Goal: Transaction & Acquisition: Book appointment/travel/reservation

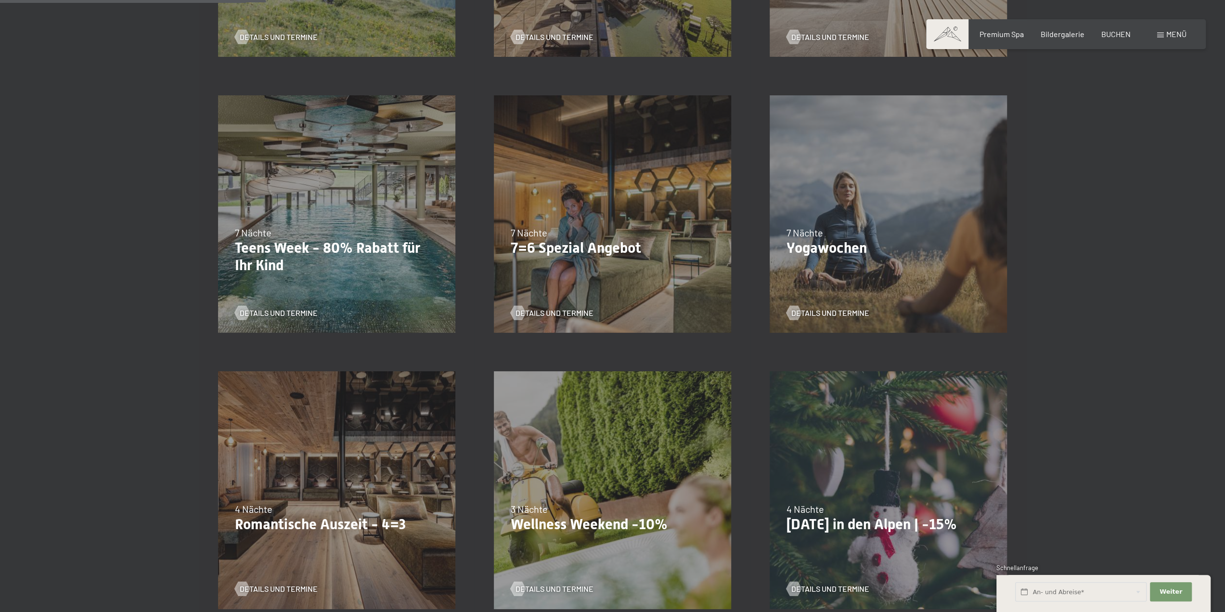
scroll to position [529, 0]
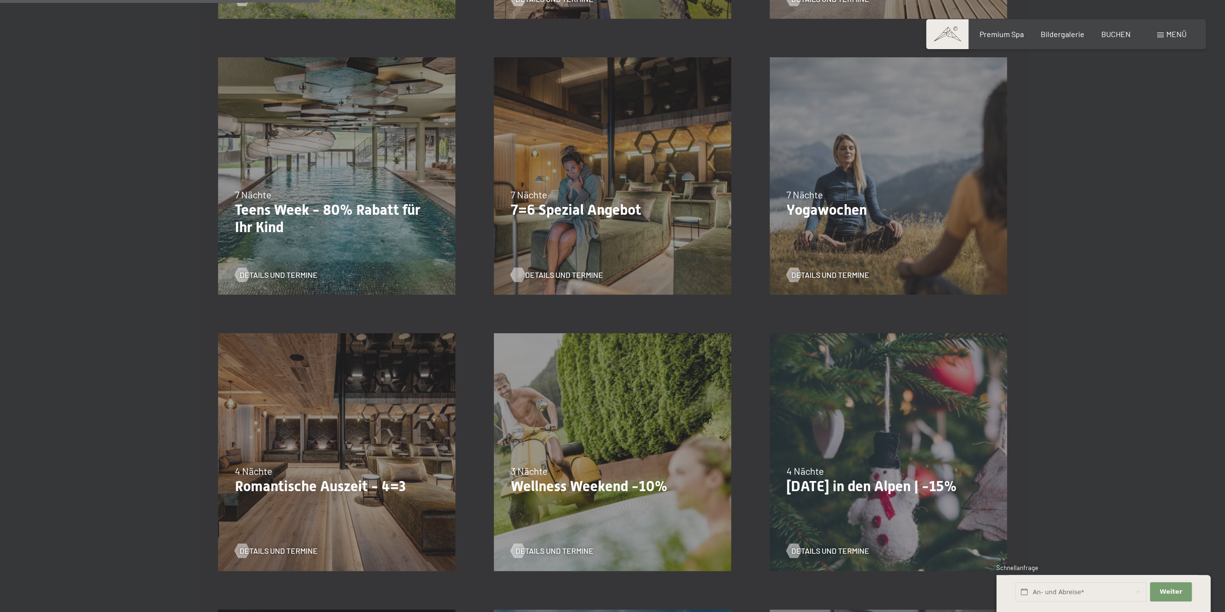
click at [549, 272] on span "Details und Termine" at bounding box center [564, 274] width 78 height 11
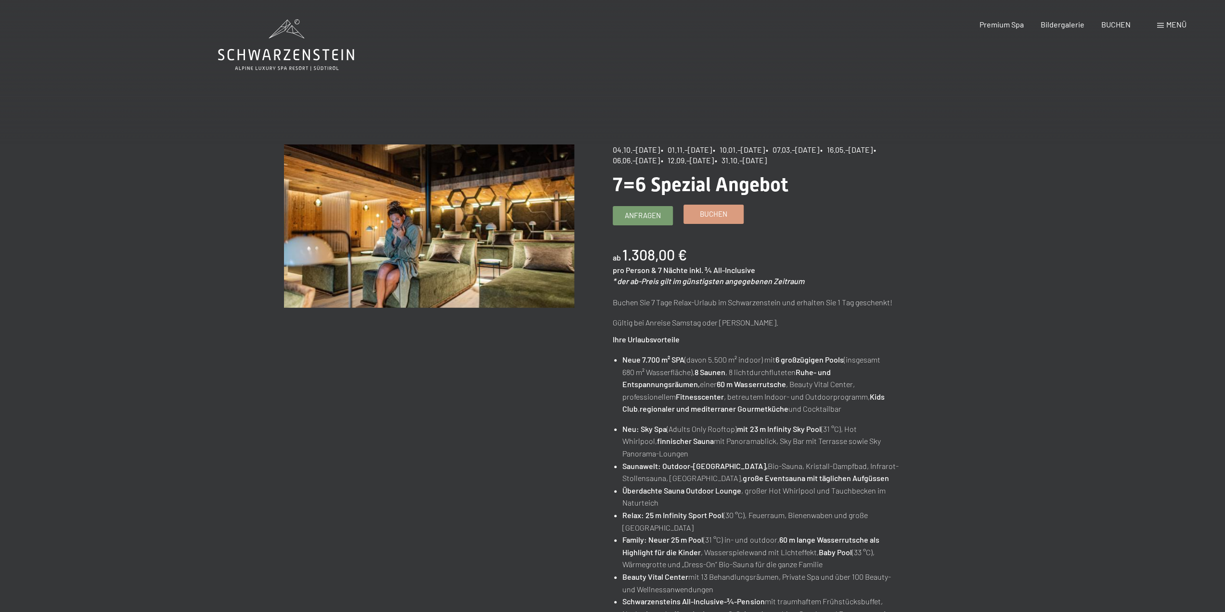
click at [706, 218] on span "Buchen" at bounding box center [713, 214] width 27 height 10
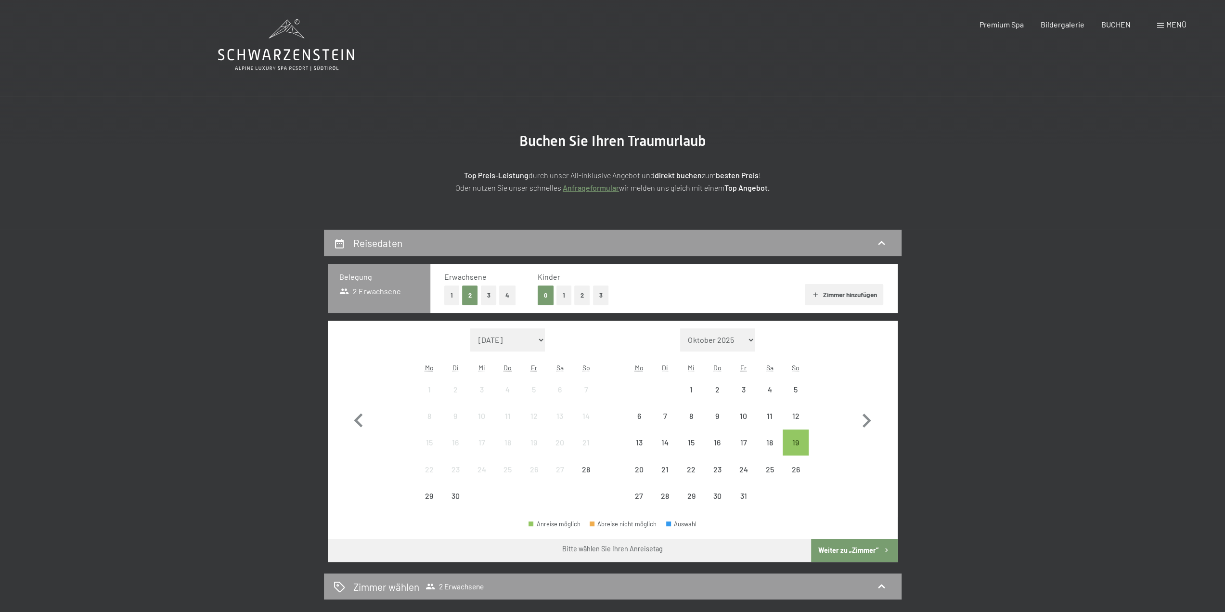
select select "2025-10-01"
select select "2025-11-01"
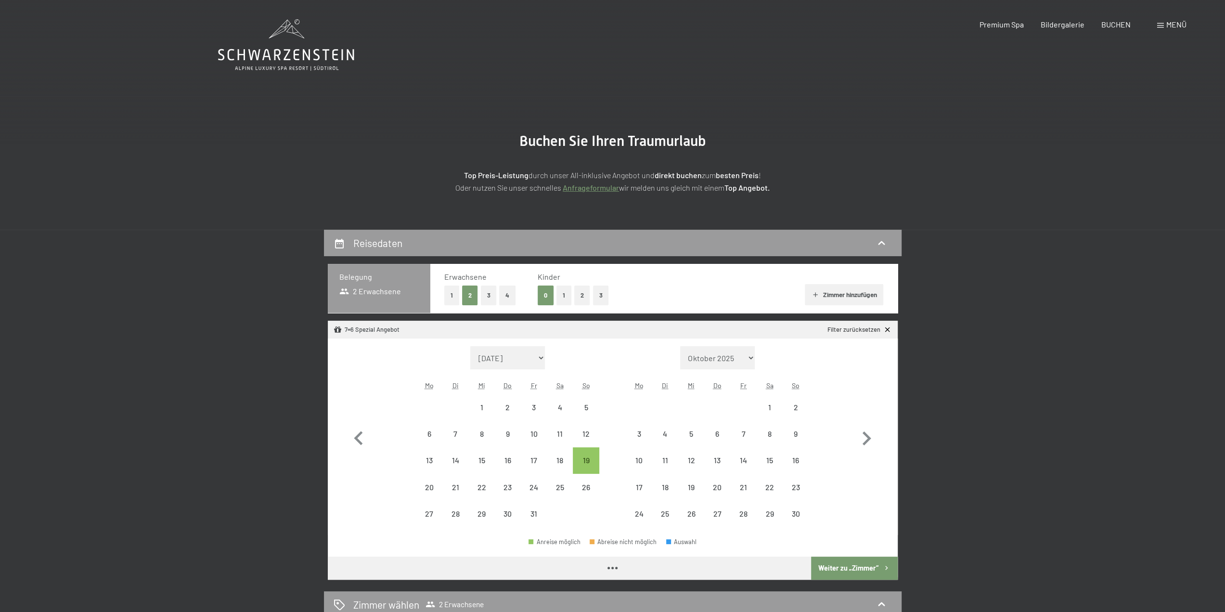
select select "2025-10-01"
select select "2025-11-01"
click at [581, 295] on button "2" at bounding box center [582, 295] width 16 height 20
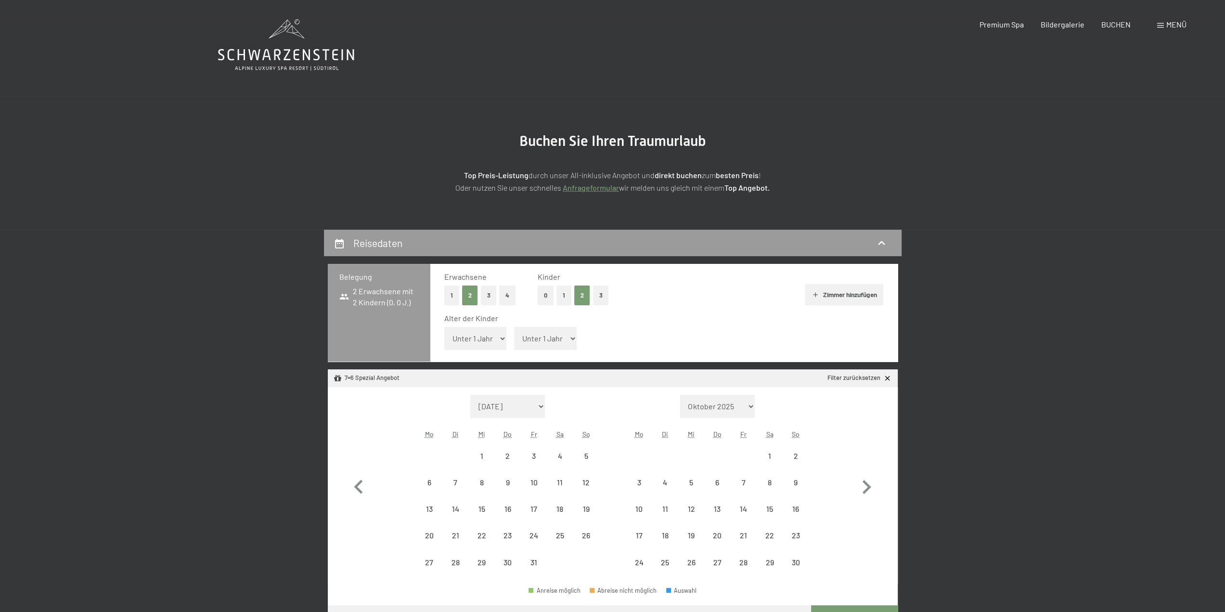
select select "2025-10-01"
select select "2025-11-01"
select select "2025-10-01"
select select "2025-11-01"
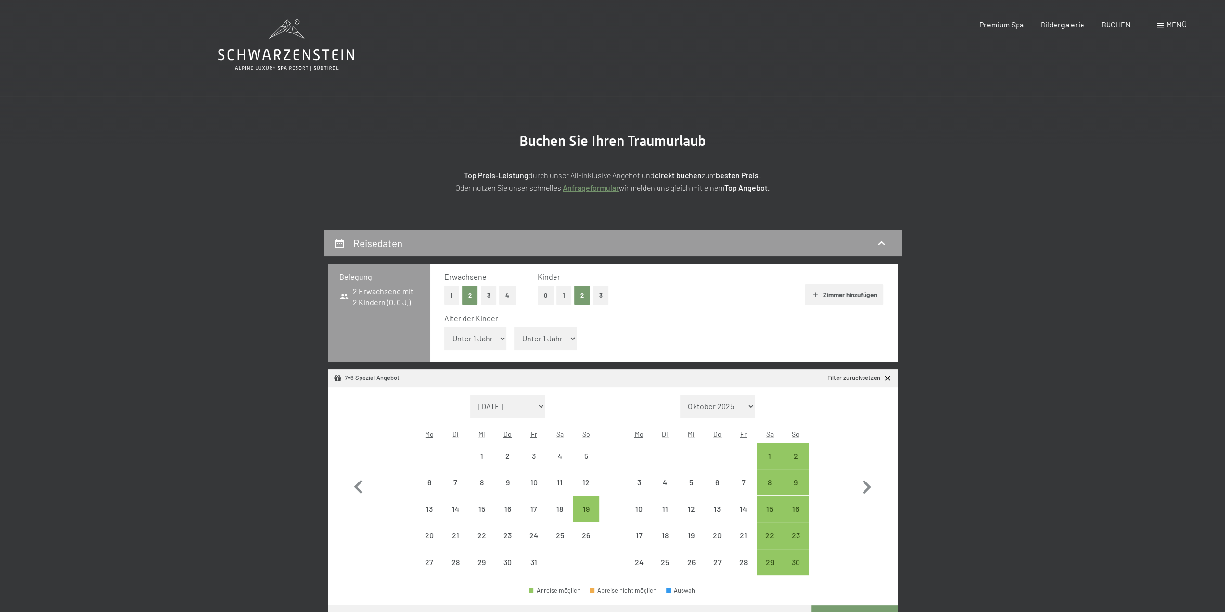
click at [494, 342] on select "Unter 1 Jahr 1 Jahr 2 Jahre 3 Jahre 4 Jahre 5 Jahre 6 Jahre 7 Jahre 8 Jahre 9 J…" at bounding box center [475, 338] width 63 height 23
select select "1"
click at [444, 327] on select "Unter 1 Jahr 1 Jahr 2 Jahre 3 Jahre 4 Jahre 5 Jahre 6 Jahre 7 Jahre 8 Jahre 9 J…" at bounding box center [475, 338] width 63 height 23
select select "2025-10-01"
select select "2025-11-01"
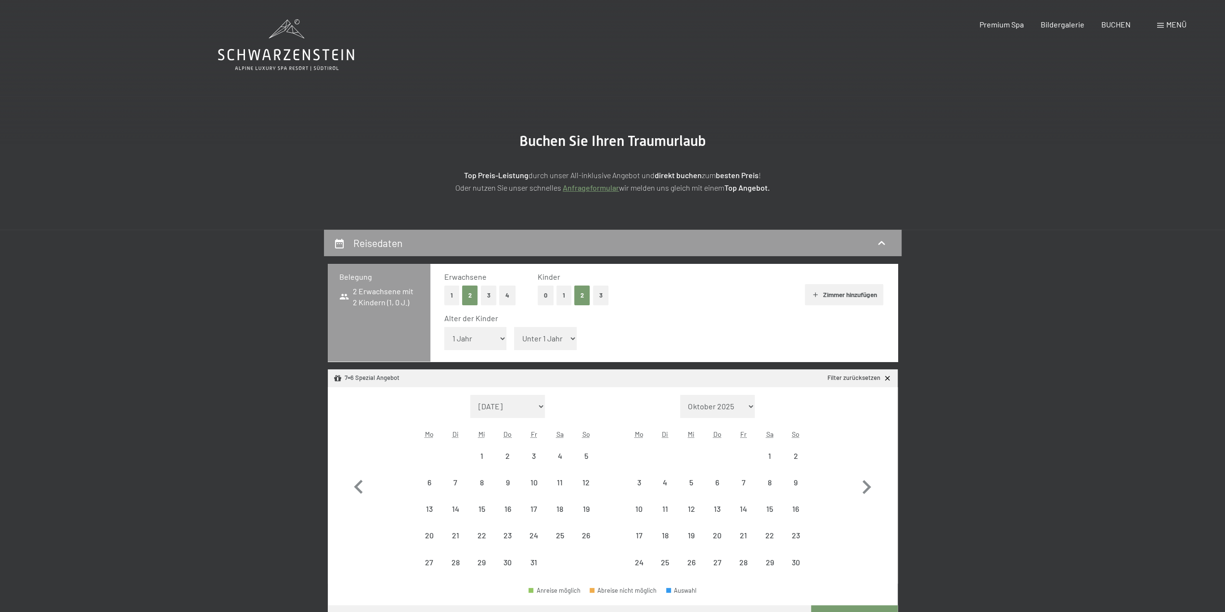
click at [538, 333] on span "Einwilligung Marketing*" at bounding box center [559, 334] width 79 height 10
click at [515, 333] on input "Einwilligung Marketing*" at bounding box center [511, 334] width 10 height 10
checkbox input "false"
select select "2025-10-01"
select select "2025-11-01"
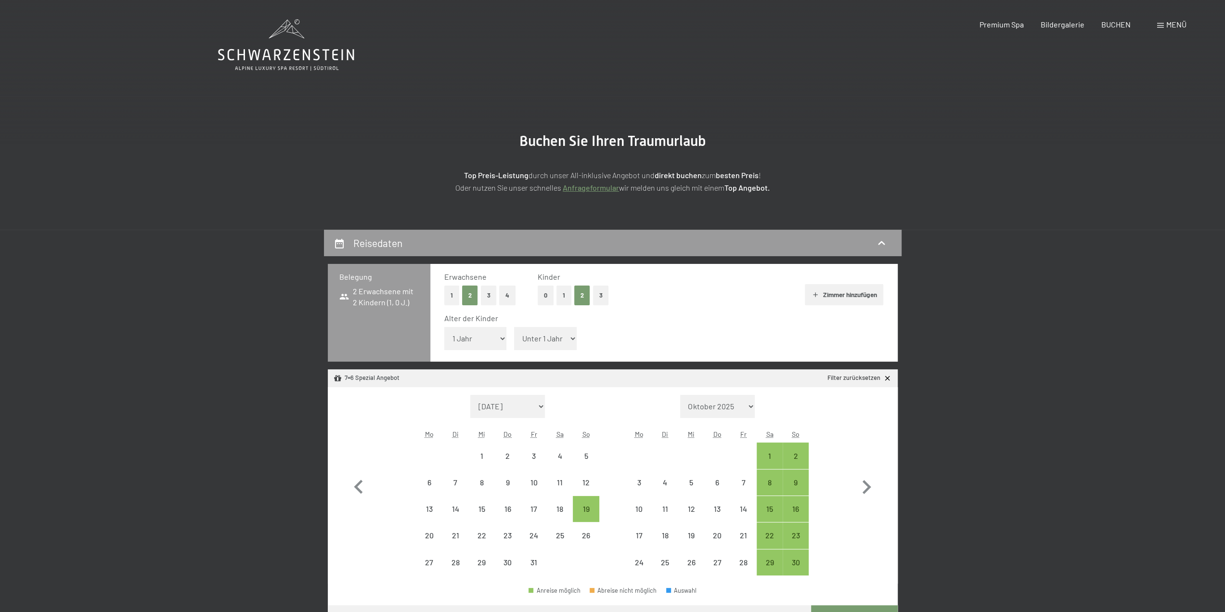
click at [549, 345] on select "Unter 1 Jahr 1 Jahr 2 Jahre 3 Jahre 4 Jahre 5 Jahre 6 Jahre 7 Jahre 8 Jahre 9 J…" at bounding box center [545, 338] width 63 height 23
select select "4"
click at [514, 327] on select "Unter 1 Jahr 1 Jahr 2 Jahre 3 Jahre 4 Jahre 5 Jahre 6 Jahre 7 Jahre 8 Jahre 9 J…" at bounding box center [545, 338] width 63 height 23
select select "2025-10-01"
select select "2025-11-01"
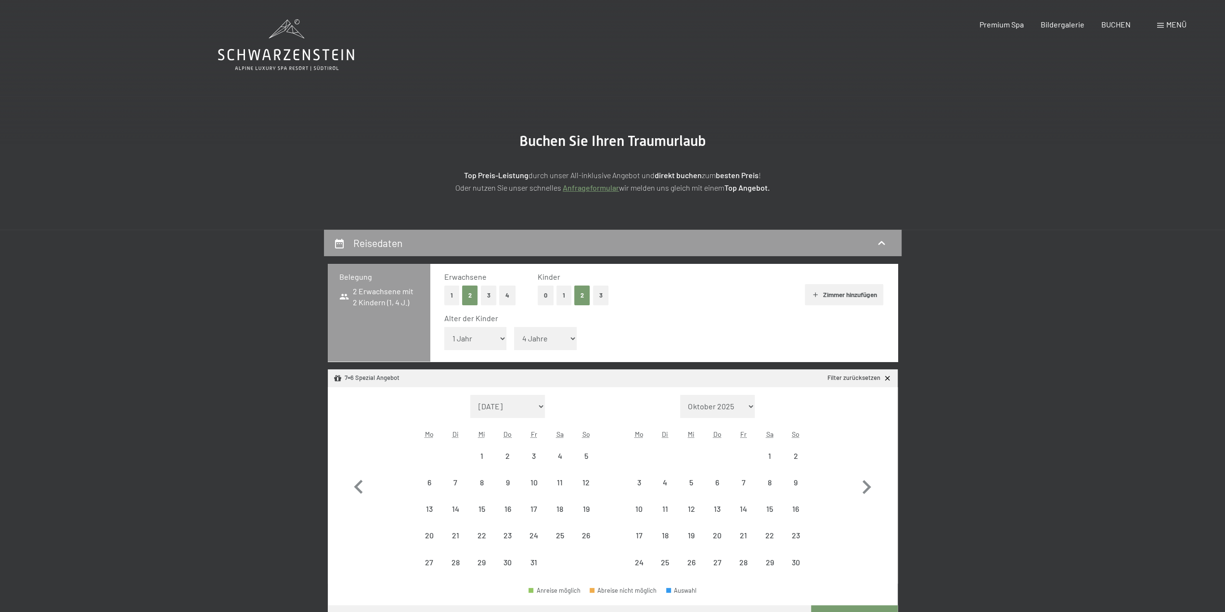
select select "2025-10-01"
select select "2025-11-01"
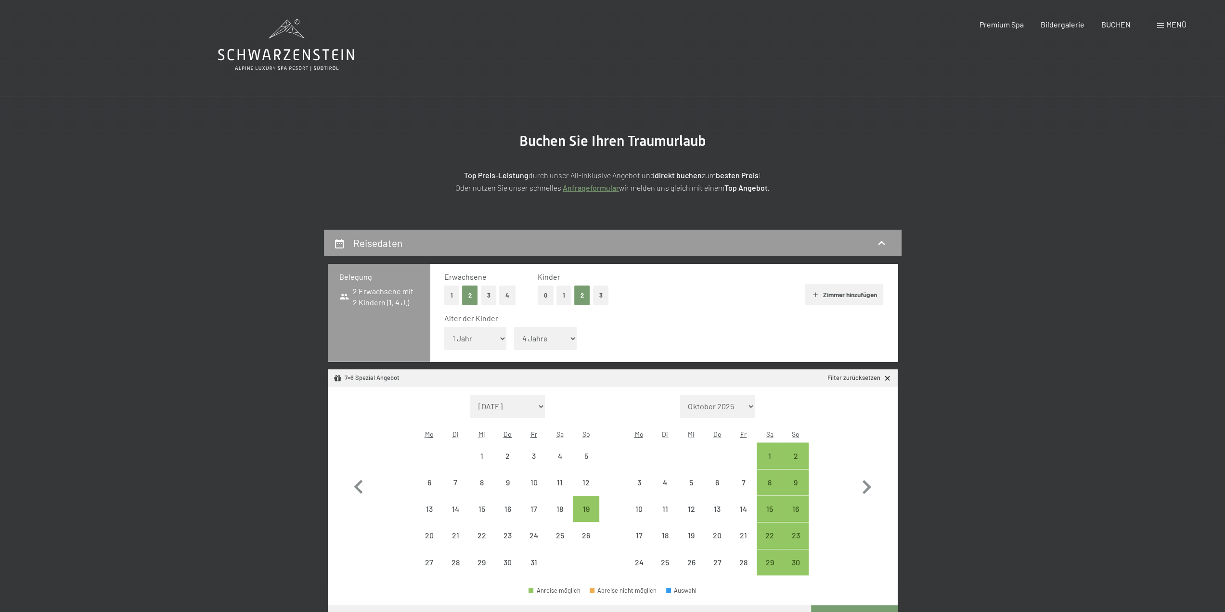
drag, startPoint x: 558, startPoint y: 340, endPoint x: 556, endPoint y: 345, distance: 5.8
click at [558, 340] on select "Unter 1 Jahr 1 Jahr 2 Jahre 3 Jahre 4 Jahre 5 Jahre 6 Jahre 7 Jahre 8 Jahre 9 J…" at bounding box center [545, 338] width 63 height 23
select select "5"
click at [514, 327] on select "Unter 1 Jahr 1 Jahr 2 Jahre 3 Jahre 4 Jahre 5 Jahre 6 Jahre 7 Jahre 8 Jahre 9 J…" at bounding box center [545, 338] width 63 height 23
select select "2025-10-01"
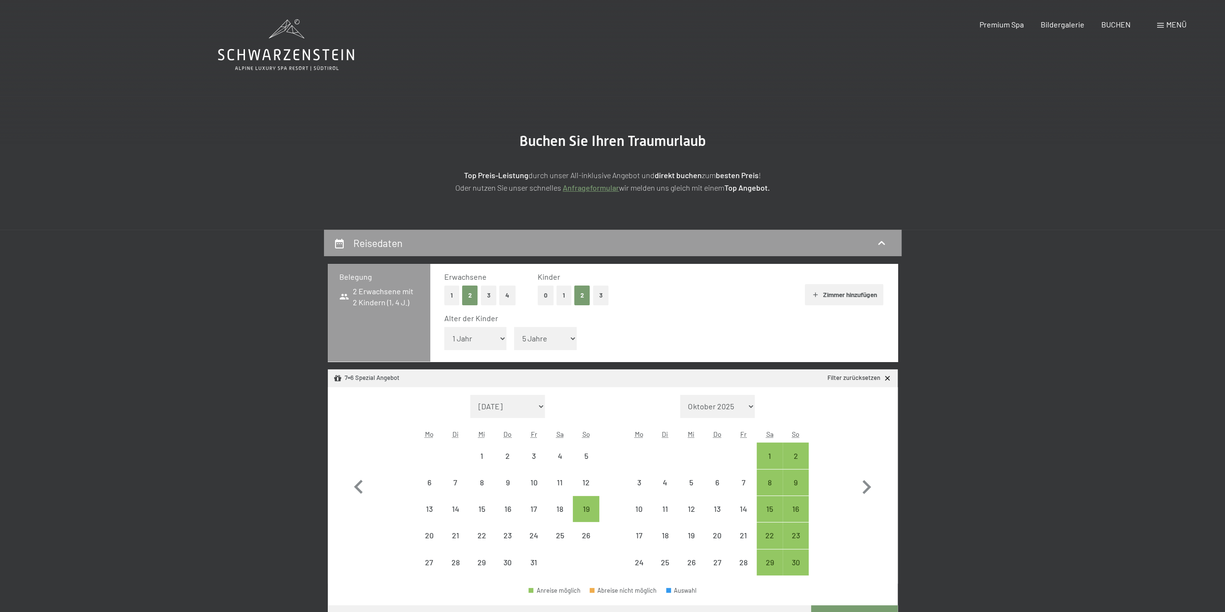
select select "2025-11-01"
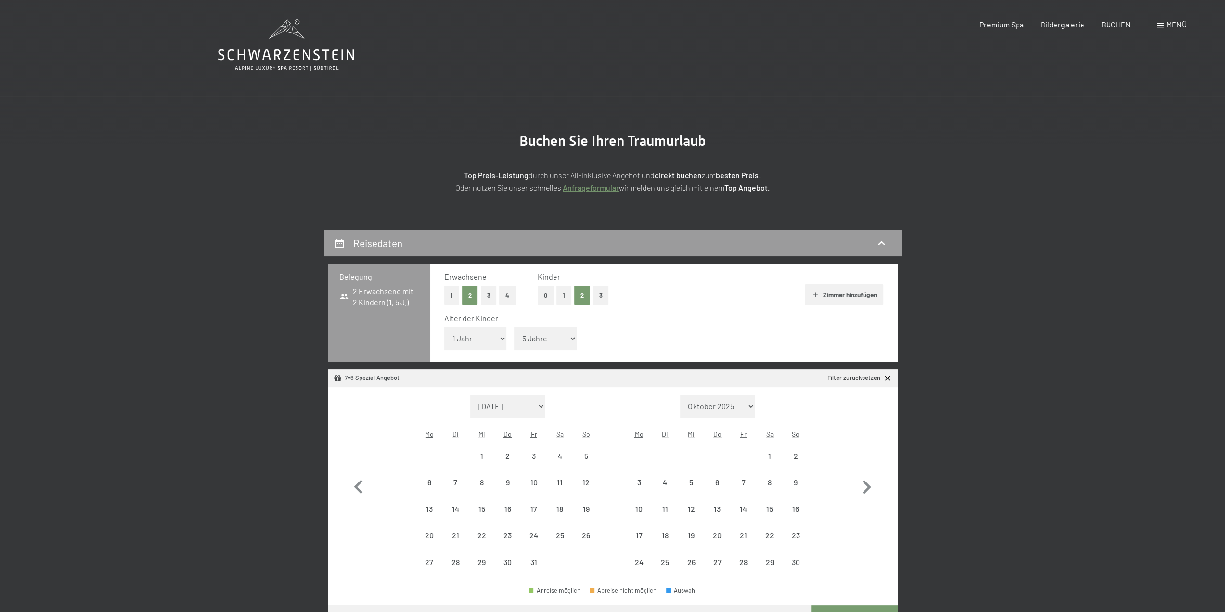
select select "2025-10-01"
select select "2025-11-01"
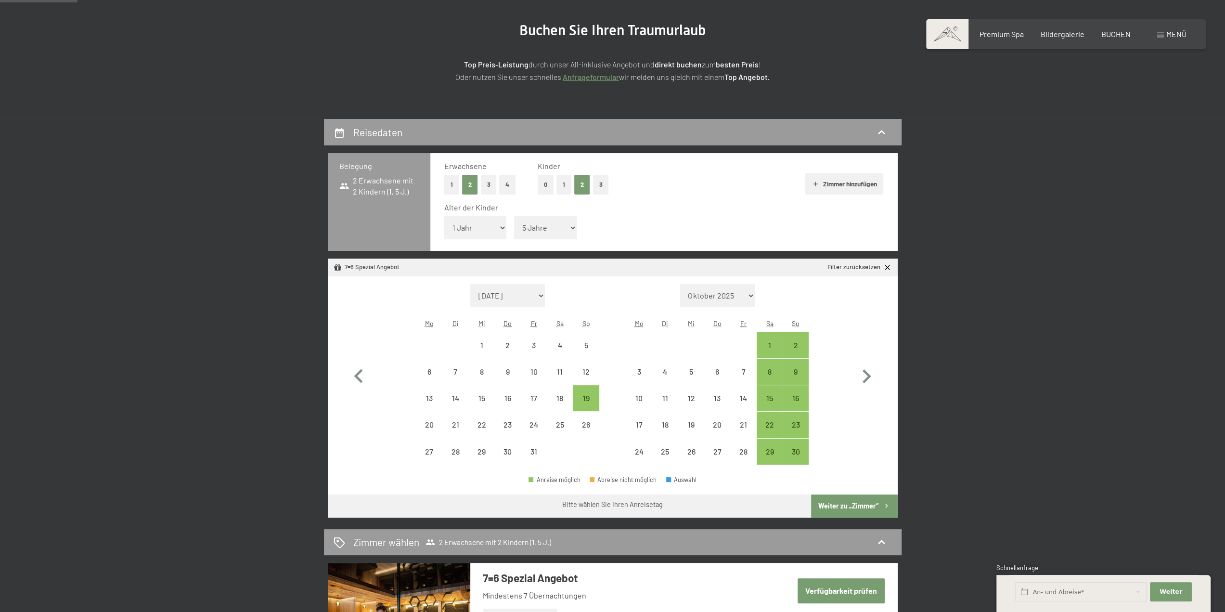
scroll to position [144, 0]
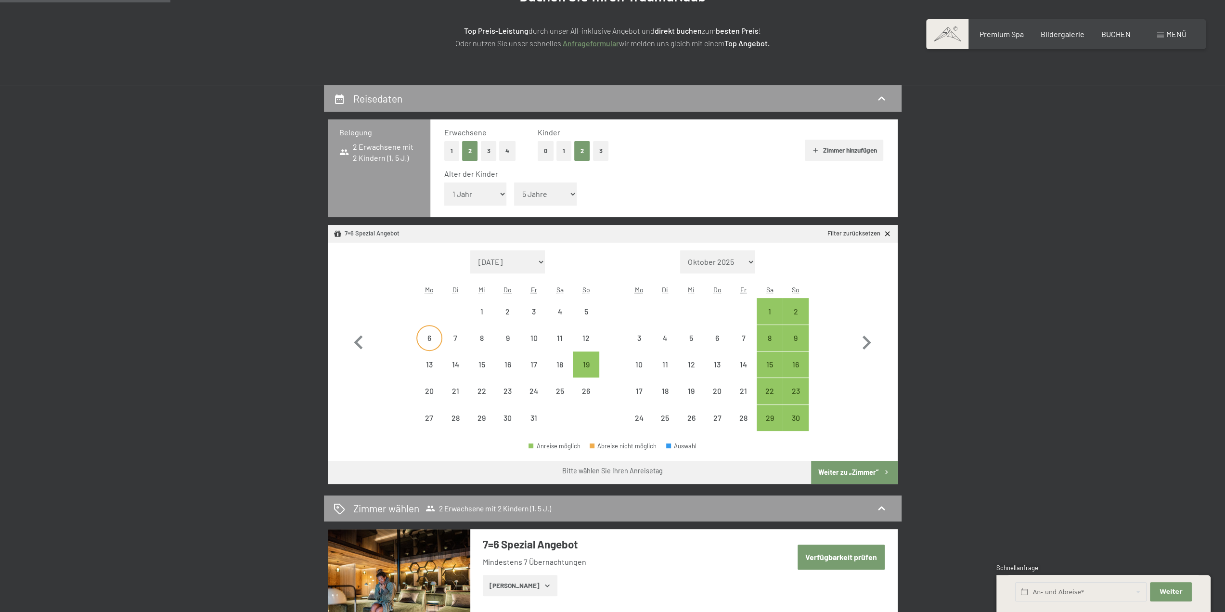
click at [424, 339] on div "6" at bounding box center [429, 346] width 24 height 24
select select "2025-10-01"
select select "2025-11-01"
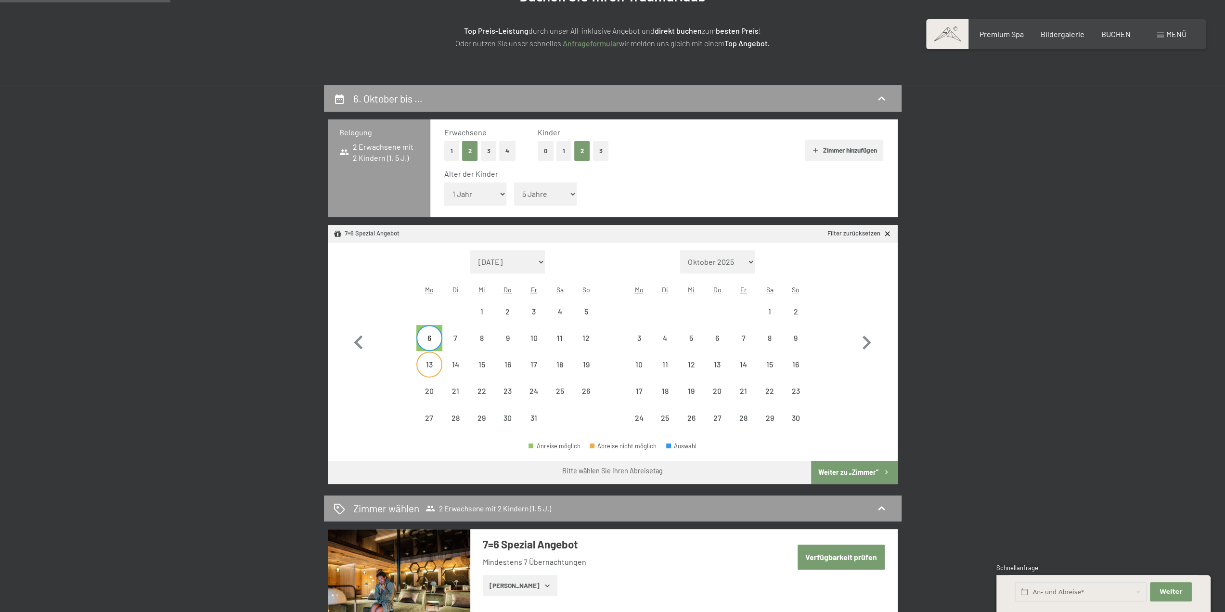
click at [422, 357] on div "13" at bounding box center [429, 364] width 24 height 24
select select "2025-10-01"
select select "2025-11-01"
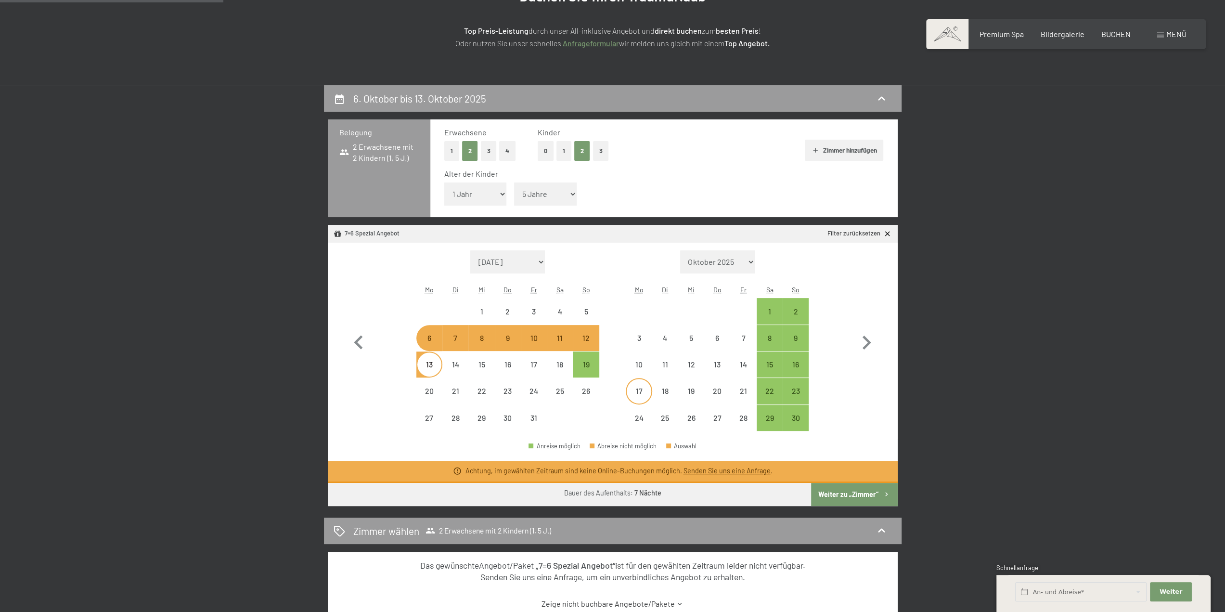
scroll to position [192, 0]
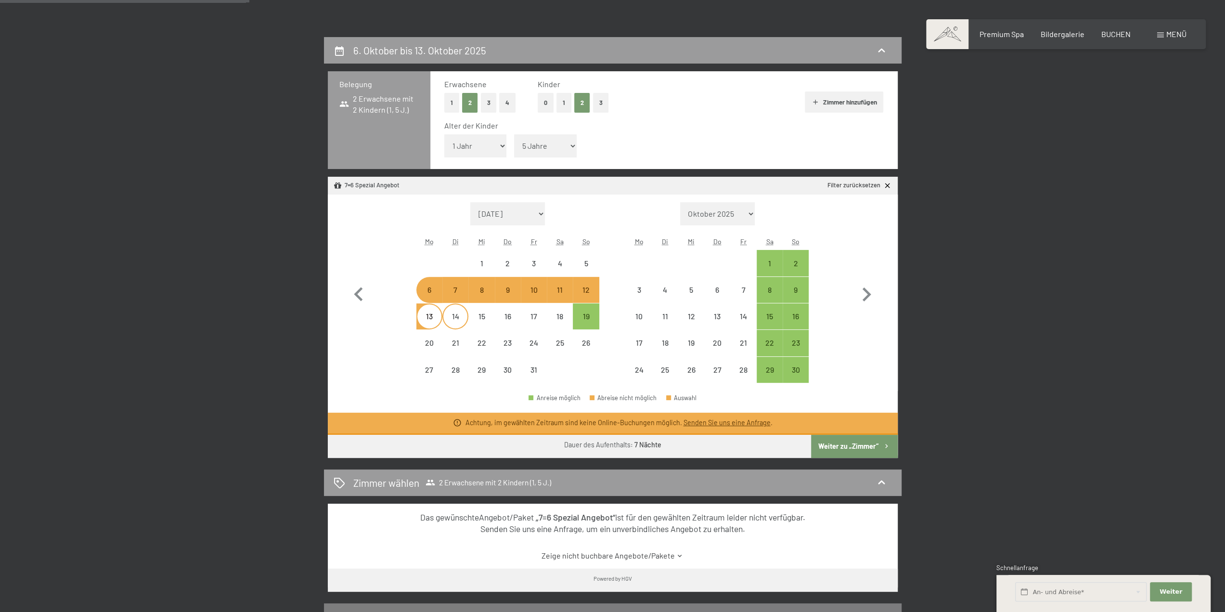
click at [452, 319] on div "14" at bounding box center [455, 324] width 24 height 24
select select "2025-10-01"
select select "2025-11-01"
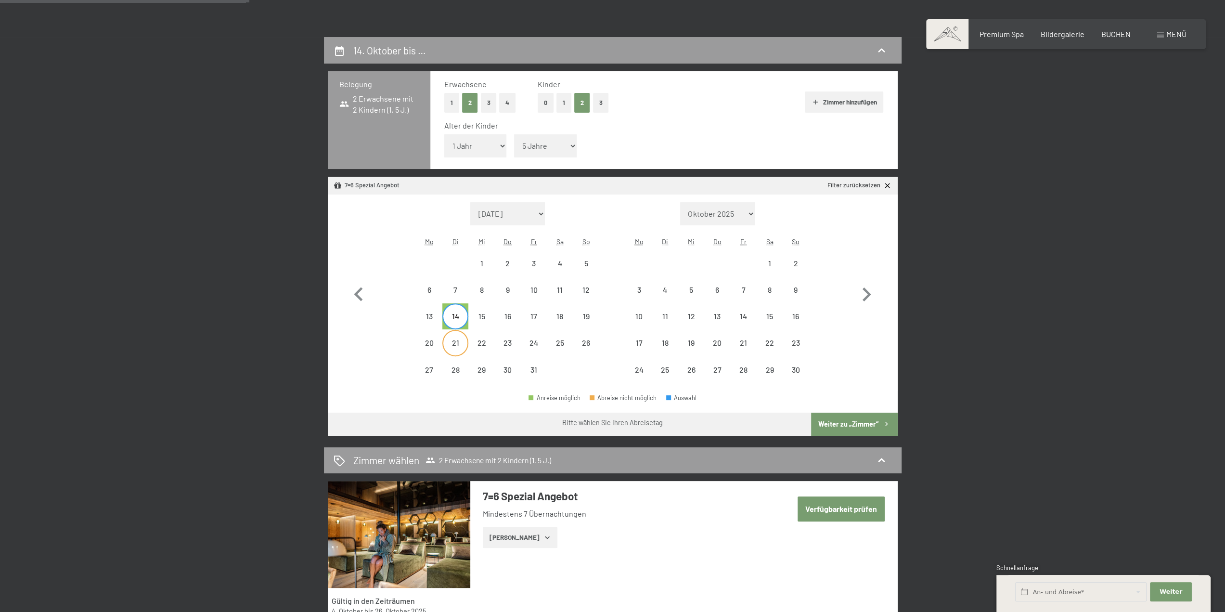
click at [456, 343] on div "21" at bounding box center [455, 351] width 24 height 24
select select "2025-10-01"
select select "2025-11-01"
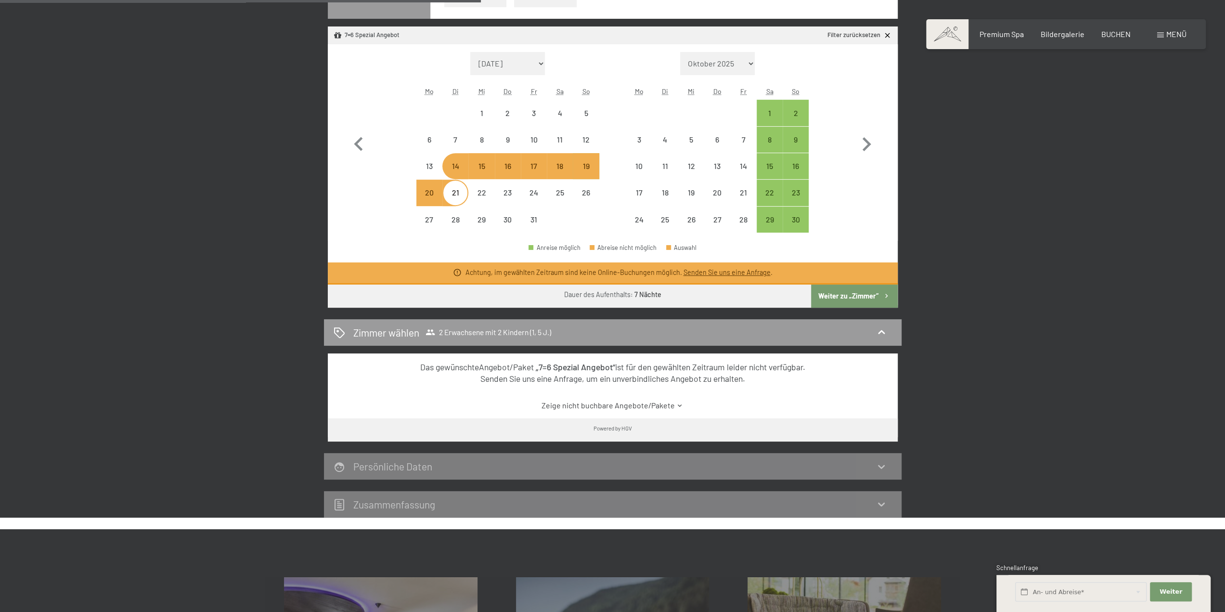
scroll to position [241, 0]
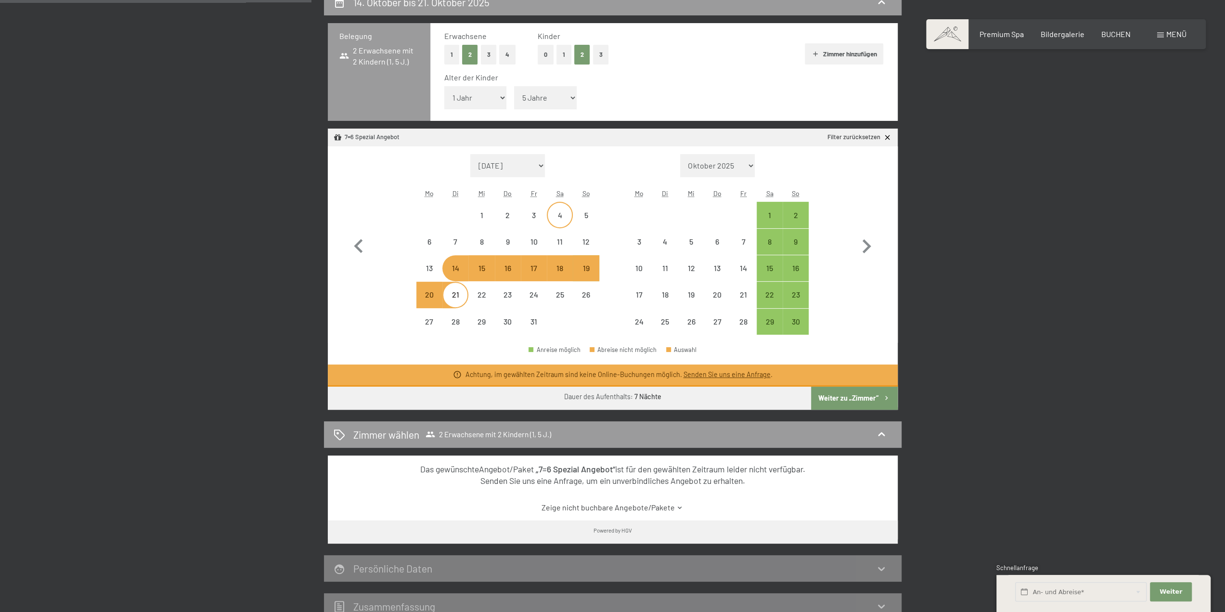
click at [560, 222] on div "4" at bounding box center [560, 223] width 24 height 24
select select "2025-10-01"
select select "2025-11-01"
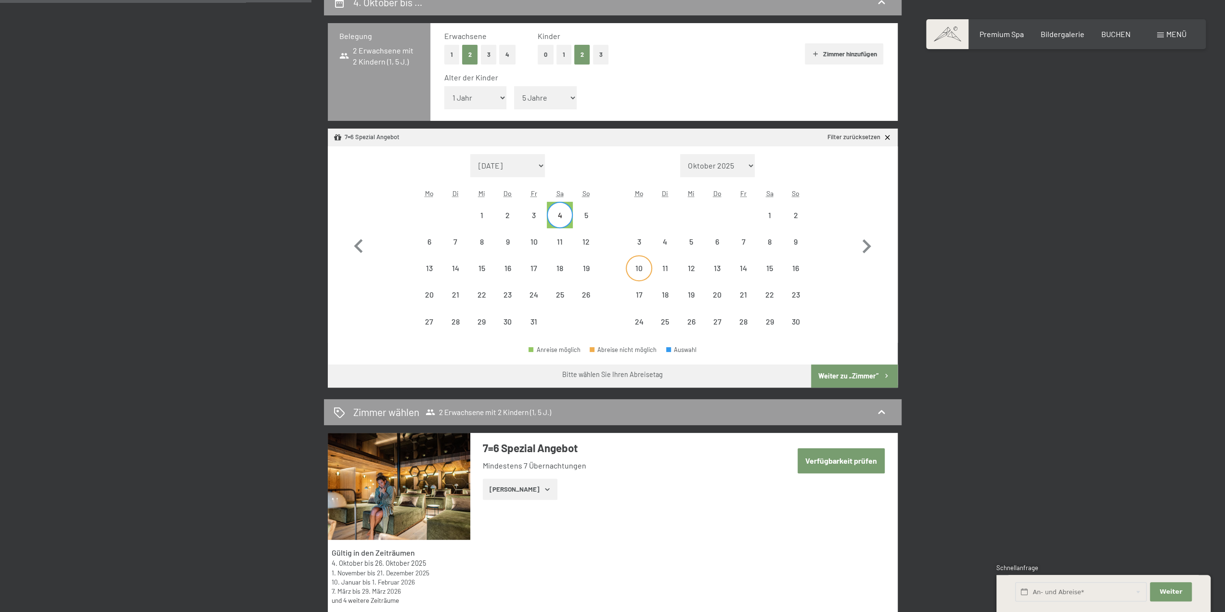
click at [642, 264] on div "10" at bounding box center [638, 268] width 24 height 24
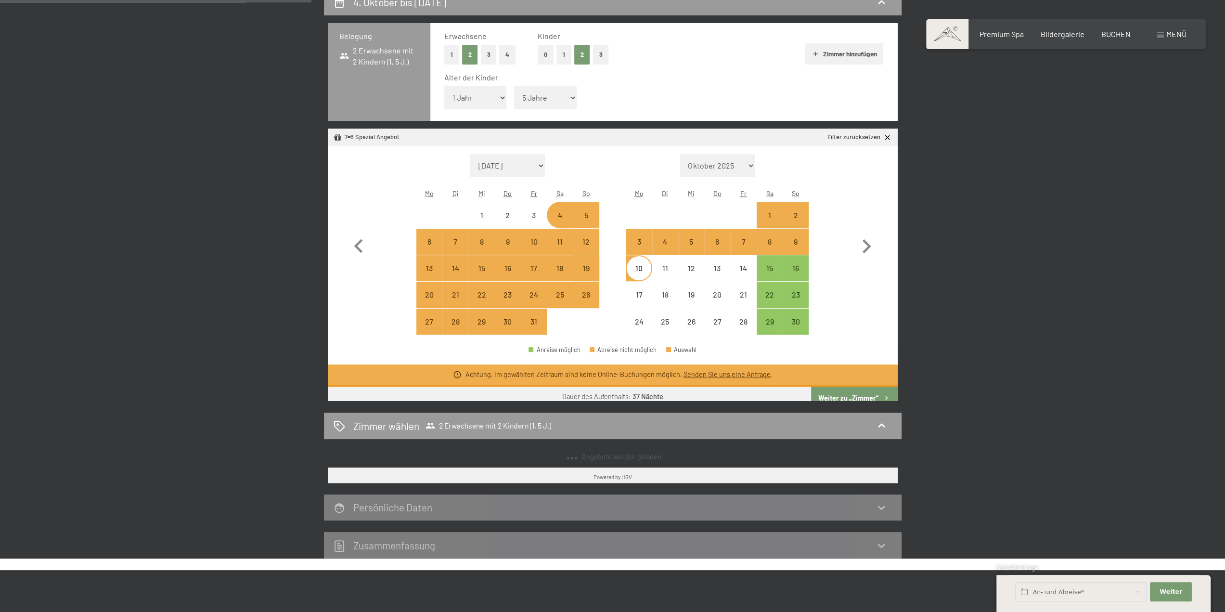
select select "2025-10-01"
select select "2025-11-01"
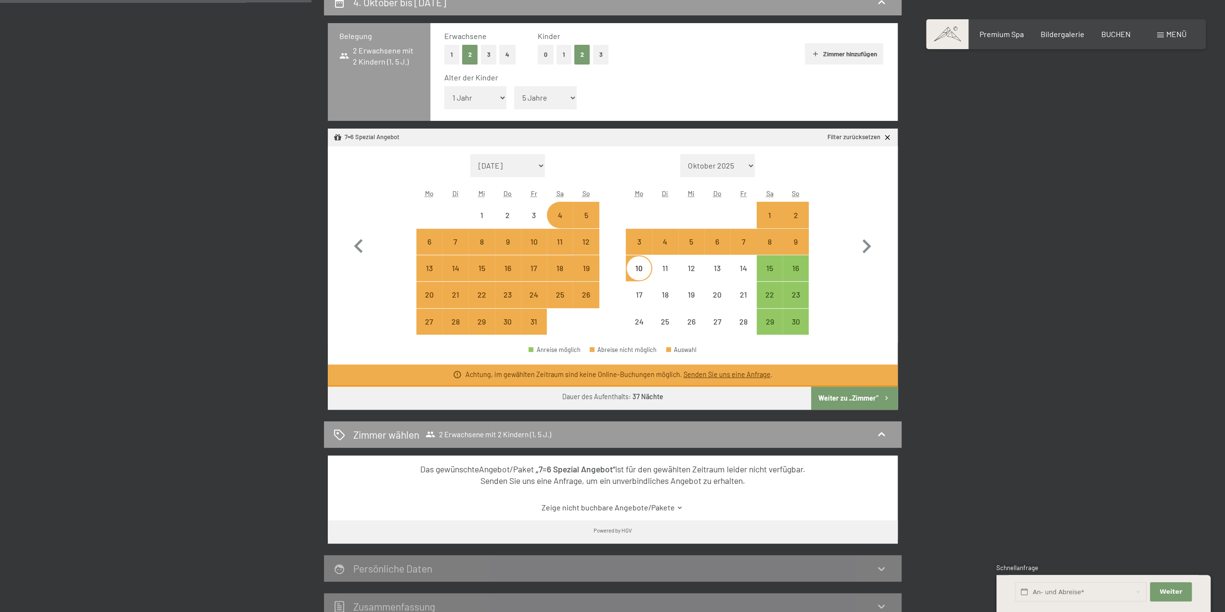
click at [644, 270] on div "10" at bounding box center [638, 276] width 24 height 24
select select "2025-10-01"
select select "2025-11-01"
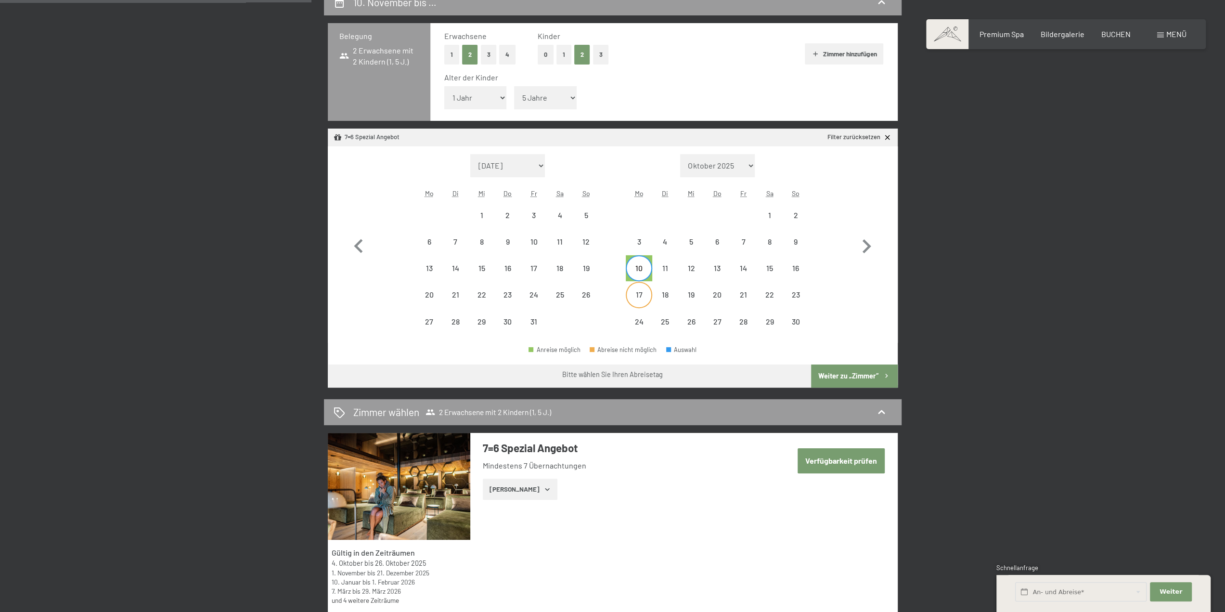
click at [630, 293] on div "17" at bounding box center [638, 303] width 24 height 24
select select "2025-10-01"
select select "2025-11-01"
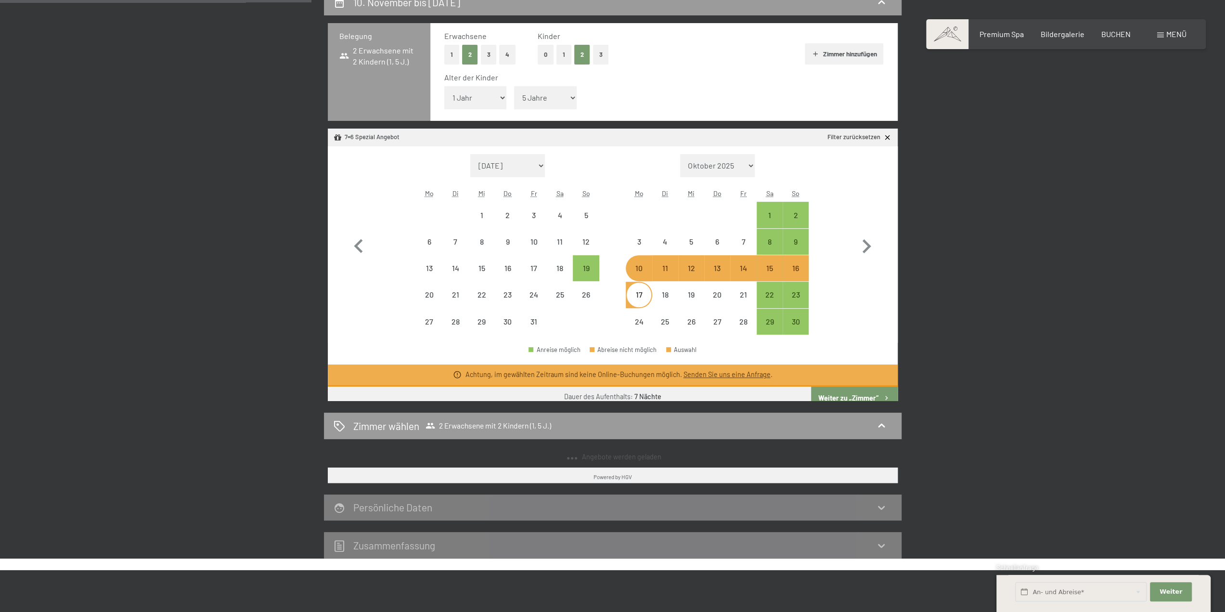
select select "2025-10-01"
select select "2025-11-01"
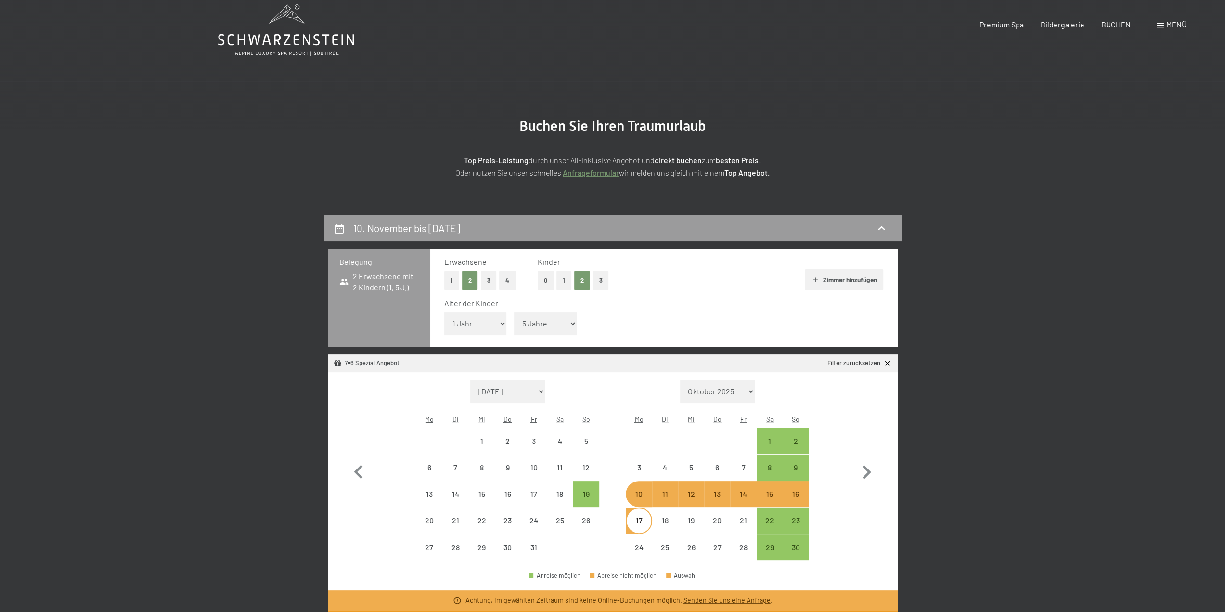
scroll to position [0, 0]
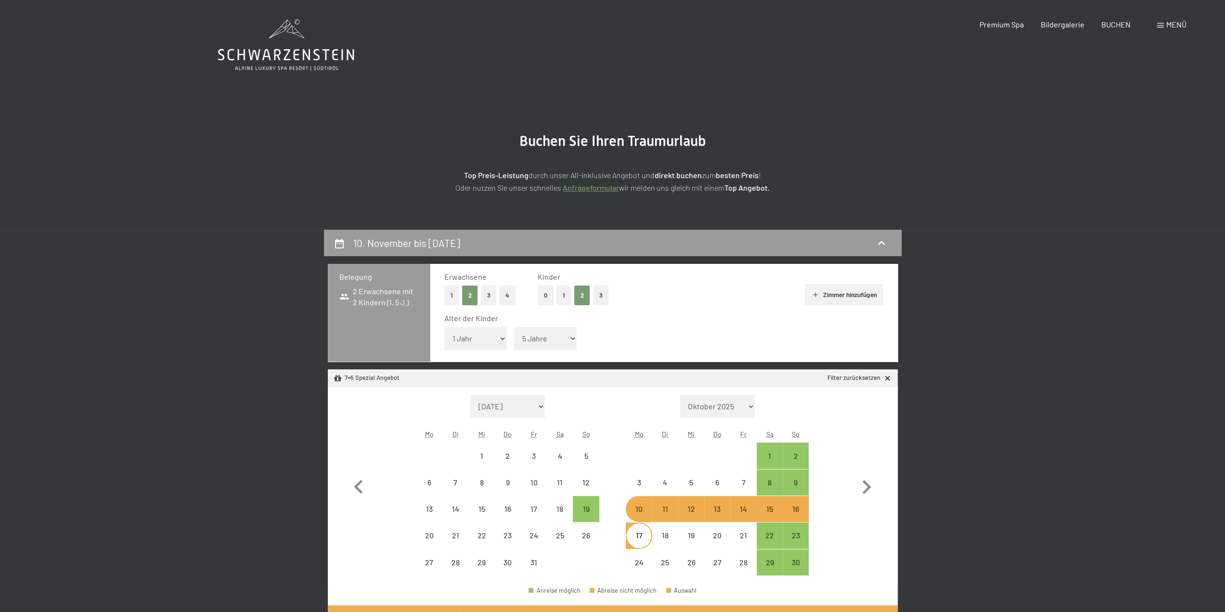
click at [325, 64] on icon at bounding box center [286, 44] width 136 height 51
